Goal: Information Seeking & Learning: Learn about a topic

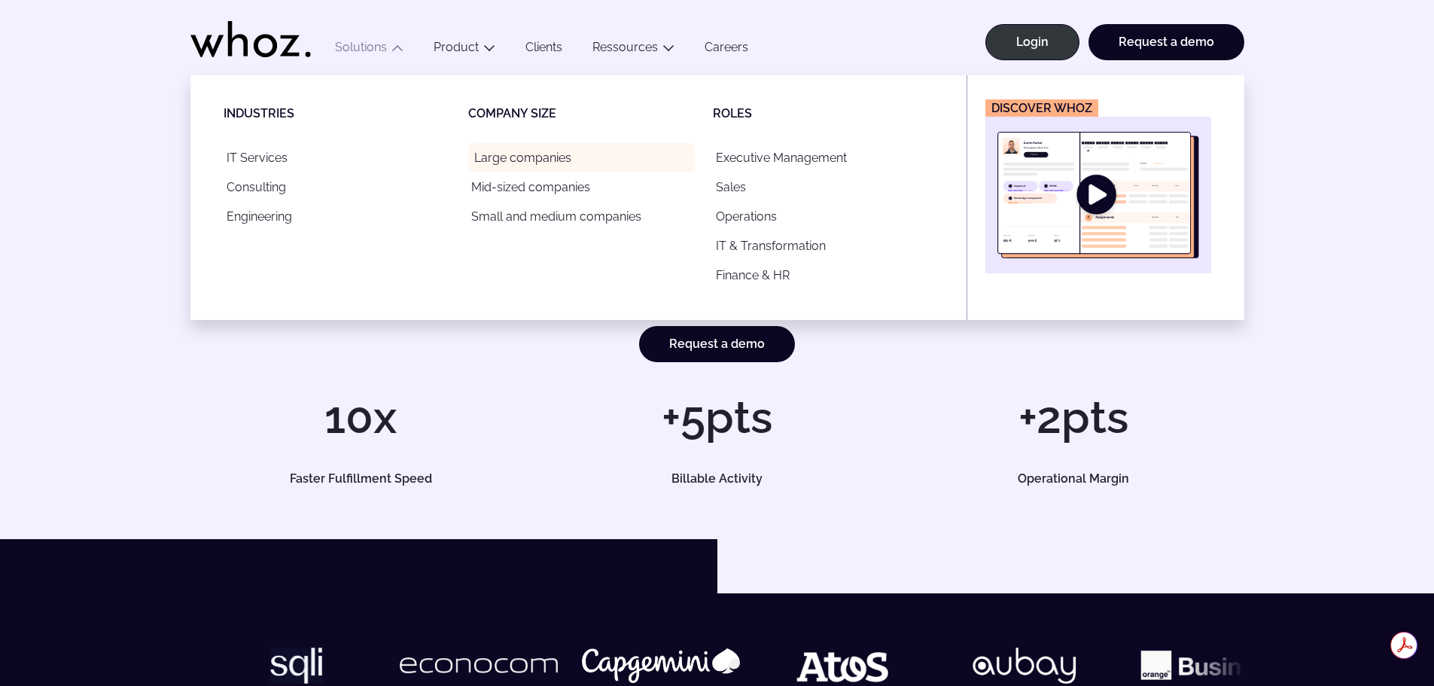
click at [528, 158] on link "Large companies" at bounding box center [581, 157] width 227 height 29
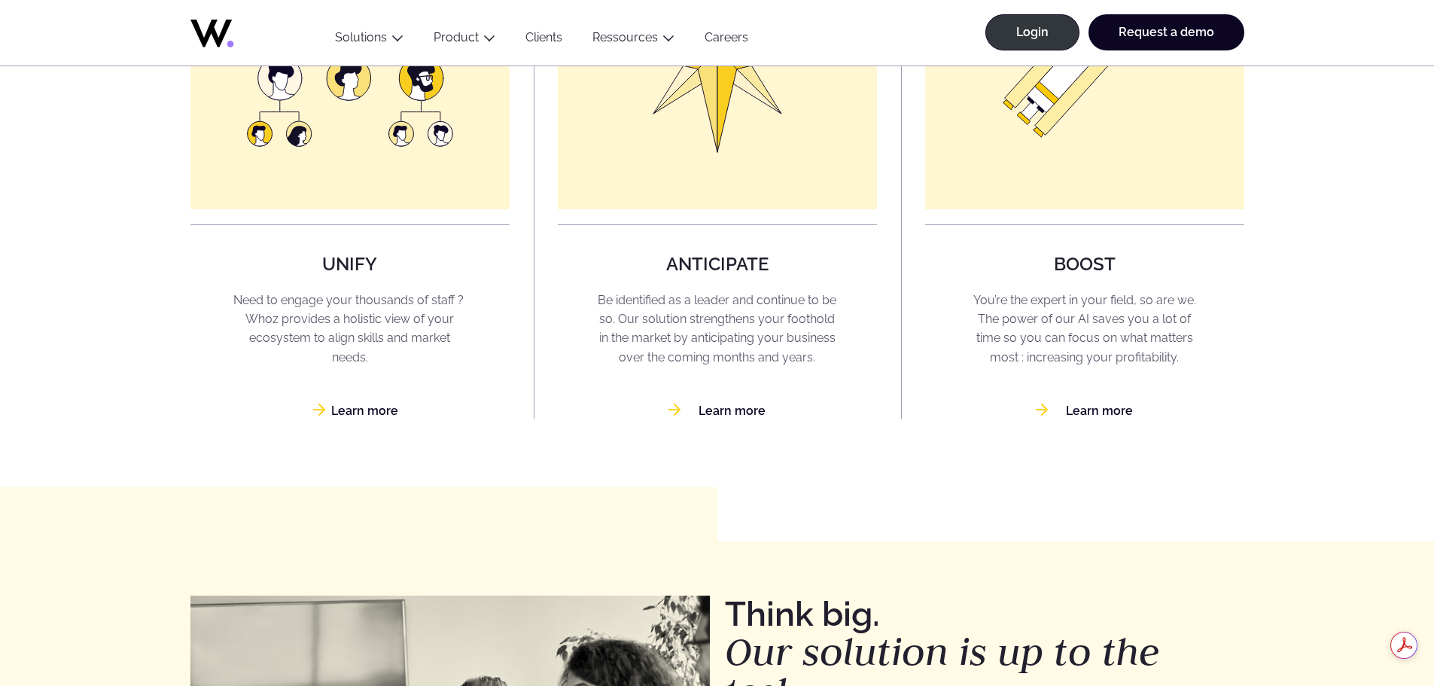
click at [370, 418] on link "Learn more" at bounding box center [349, 411] width 97 height 14
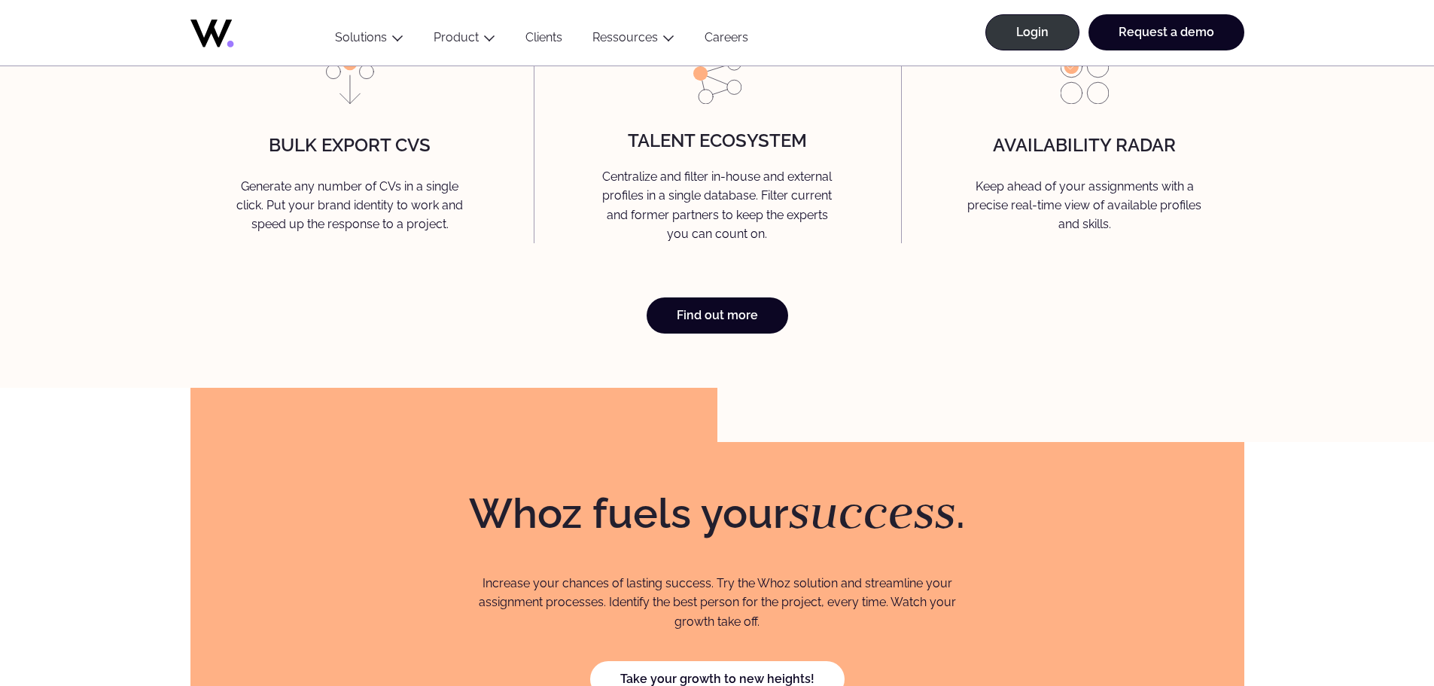
scroll to position [4191, 0]
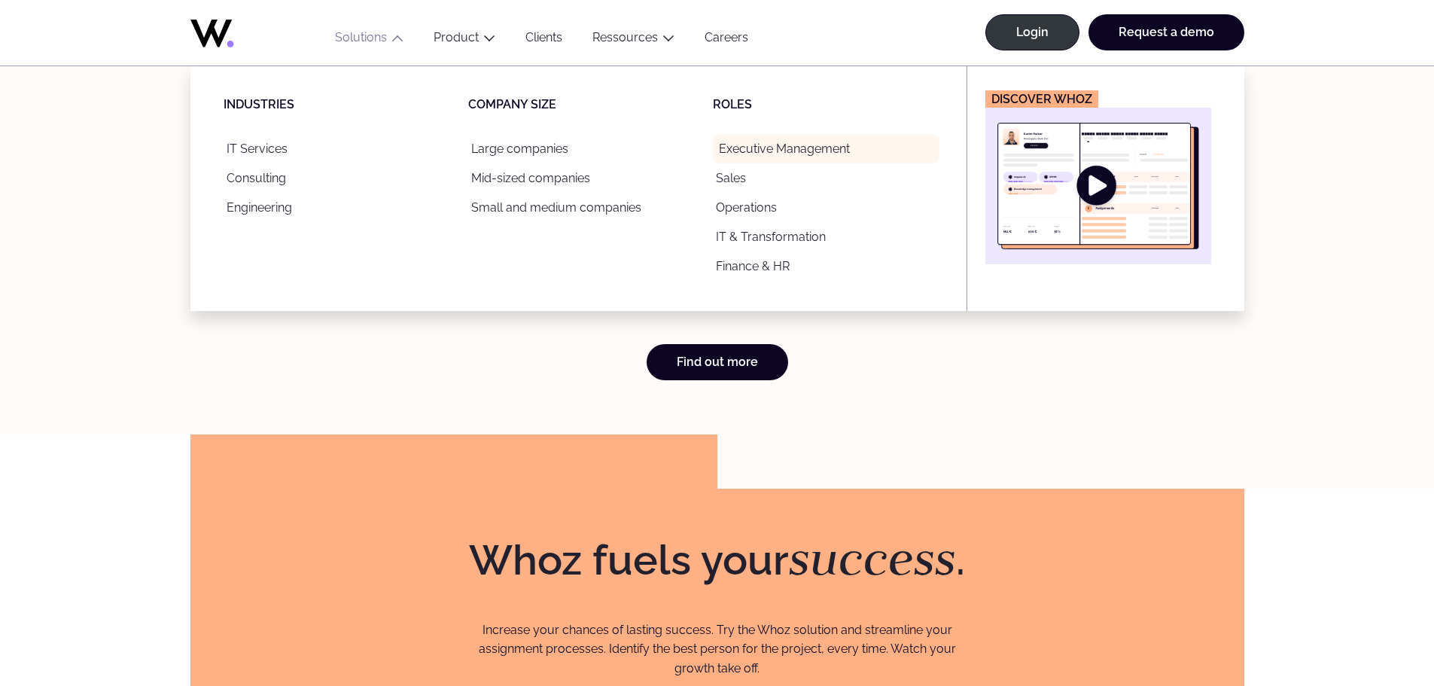
click at [756, 151] on link "Executive Management" at bounding box center [826, 148] width 227 height 29
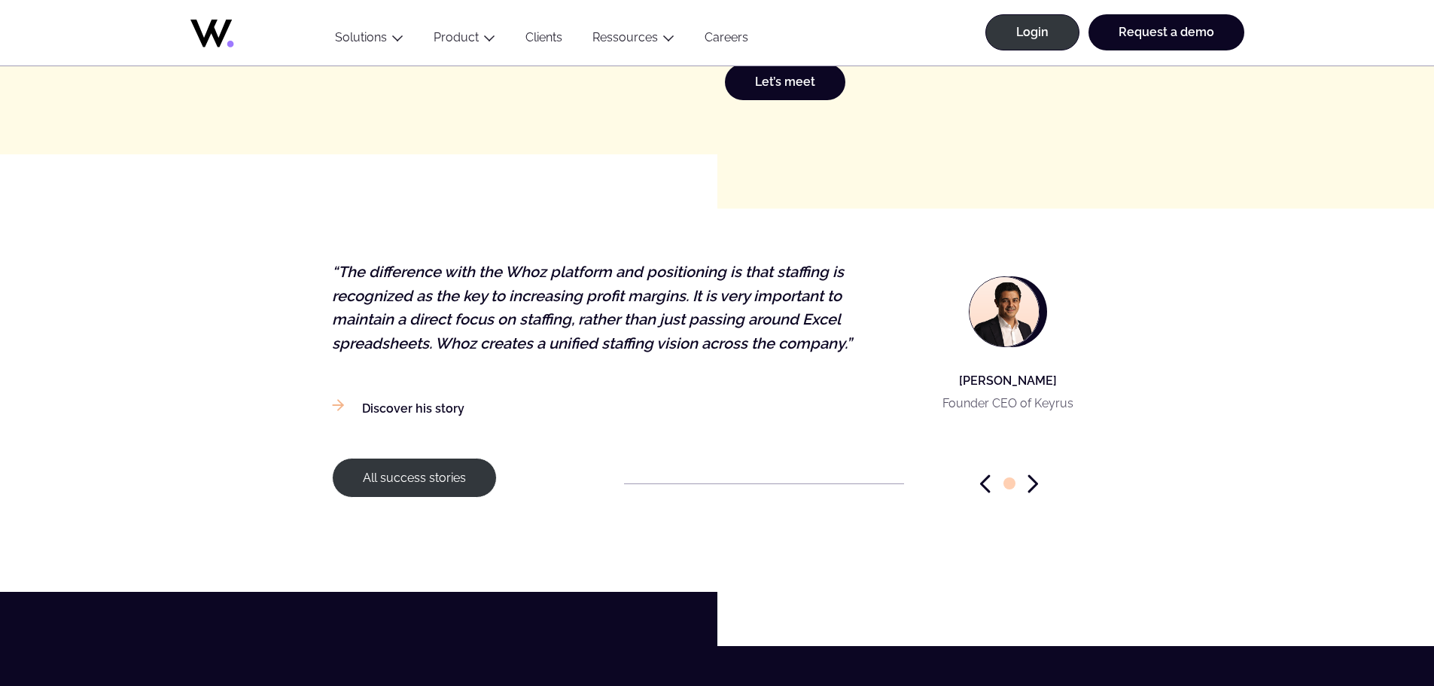
scroll to position [2259, 0]
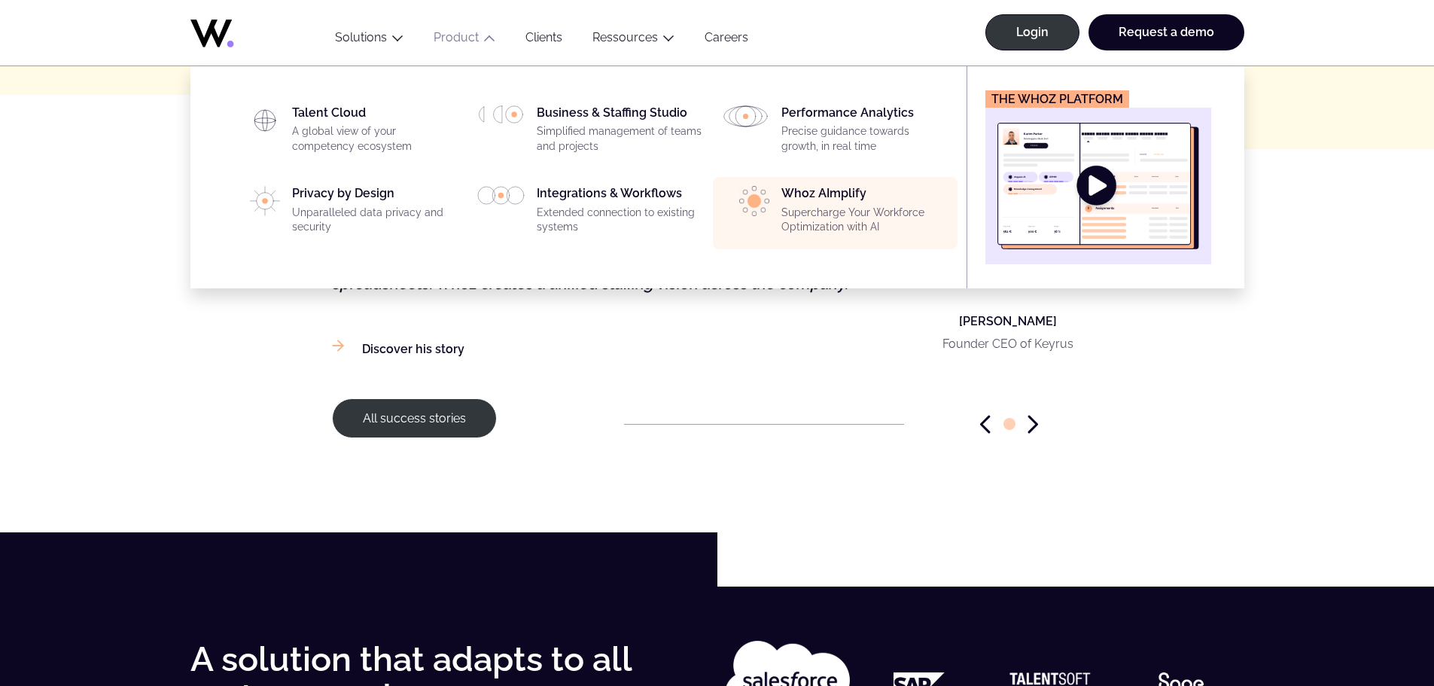
click at [831, 193] on div "Whoz AImplify Supercharge Your Workforce Optimization with AI" at bounding box center [865, 213] width 167 height 54
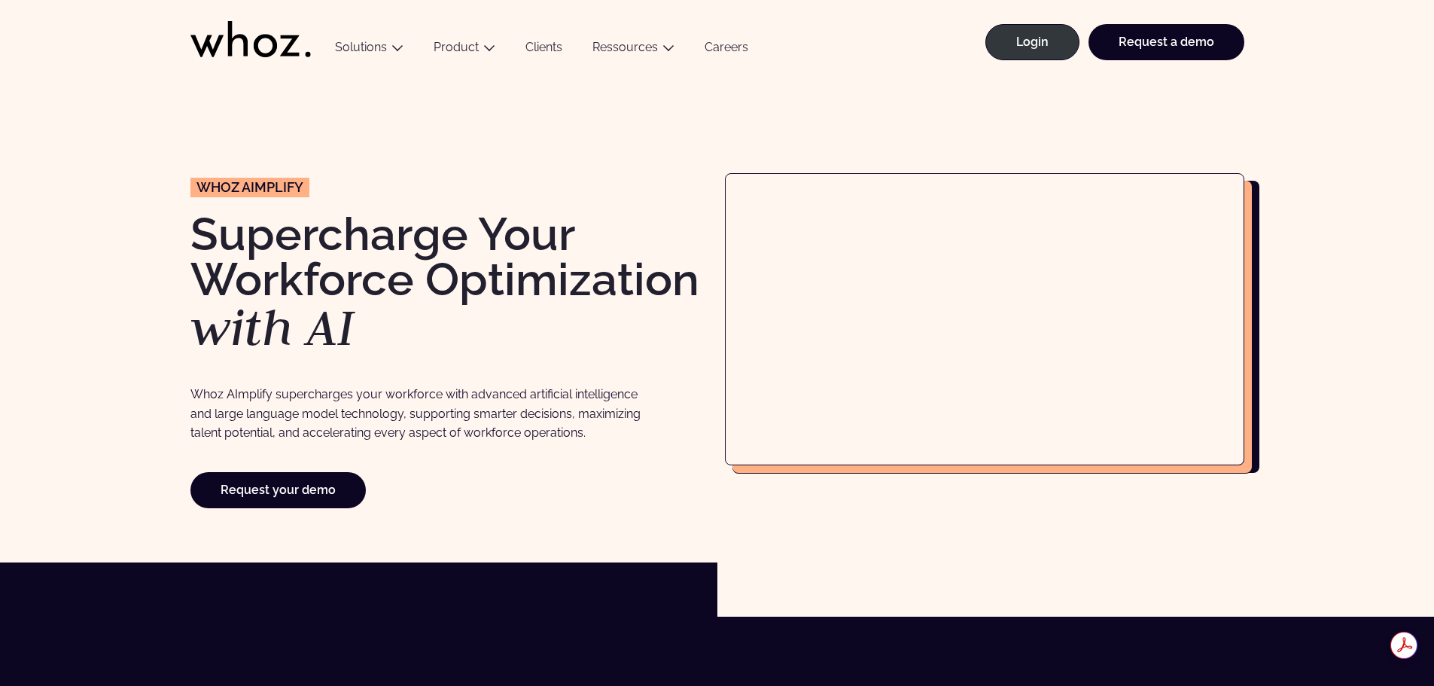
click at [721, 46] on link "Careers" at bounding box center [727, 50] width 74 height 20
